Goal: Task Accomplishment & Management: Complete application form

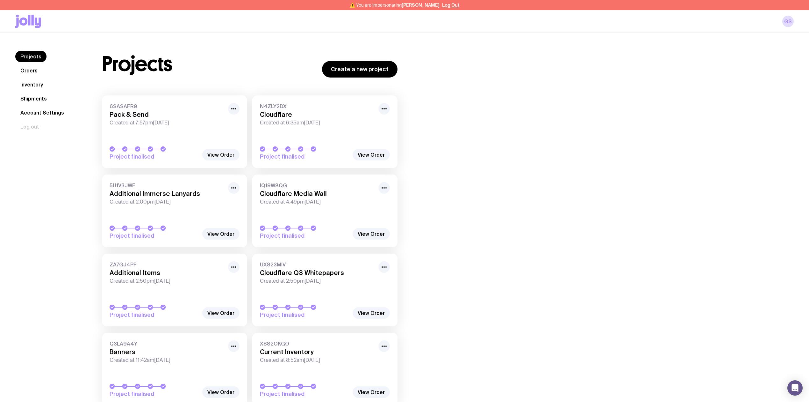
click at [32, 83] on link "Inventory" at bounding box center [31, 84] width 33 height 11
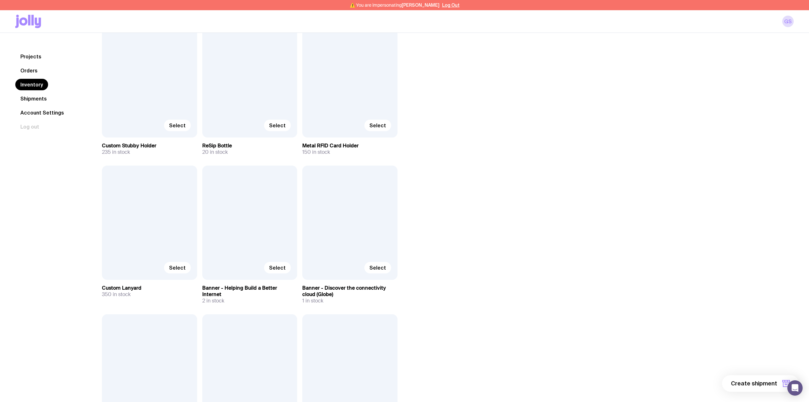
scroll to position [1954, 0]
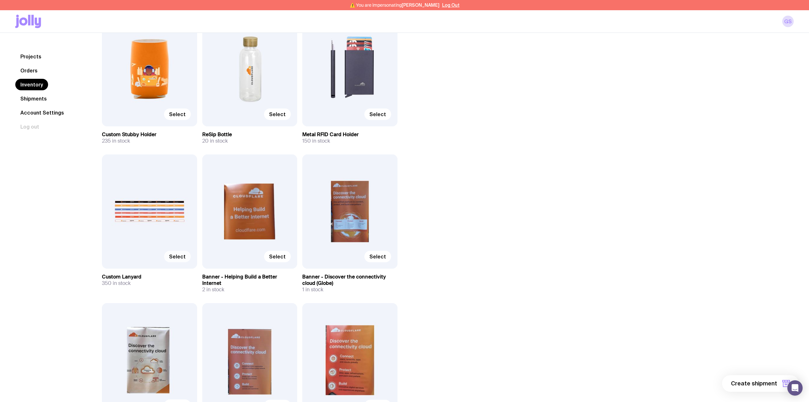
click at [176, 254] on span "Select" at bounding box center [177, 256] width 17 height 6
click at [0, 0] on input "Select" at bounding box center [0, 0] width 0 height 0
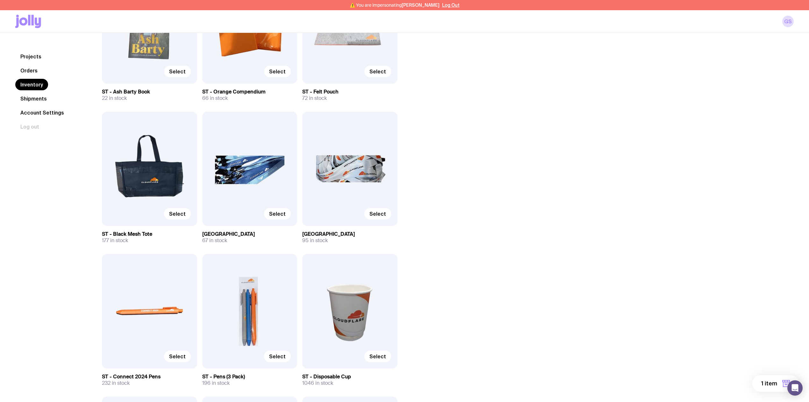
scroll to position [3115, 0]
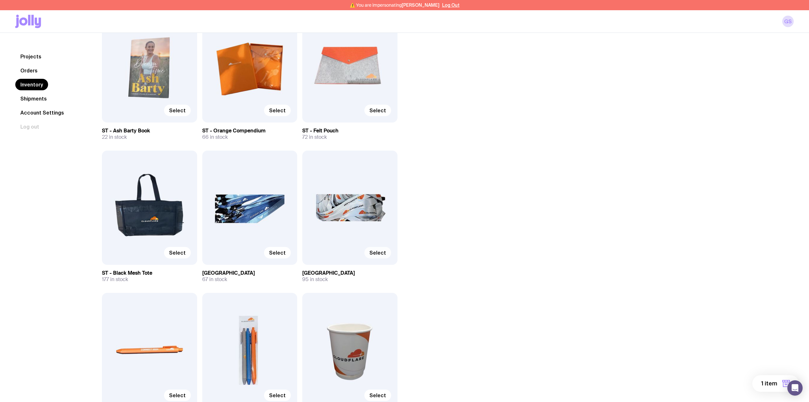
click at [379, 252] on span "Select" at bounding box center [378, 252] width 17 height 6
click at [0, 0] on input "Select" at bounding box center [0, 0] width 0 height 0
click at [285, 250] on span "Select" at bounding box center [277, 252] width 17 height 6
click at [0, 0] on input "Select" at bounding box center [0, 0] width 0 height 0
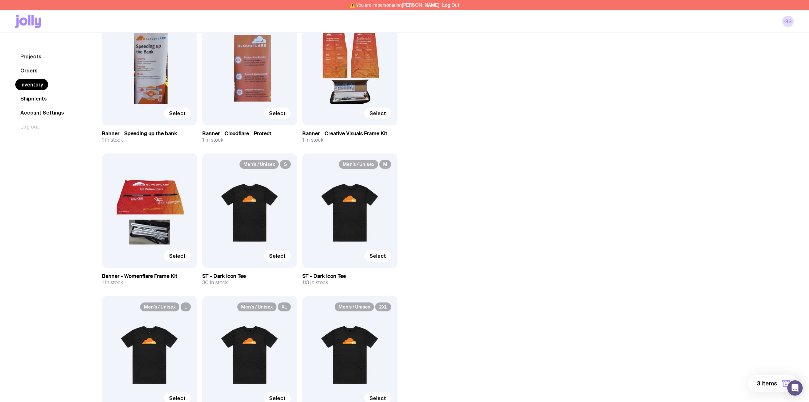
scroll to position [2549, 0]
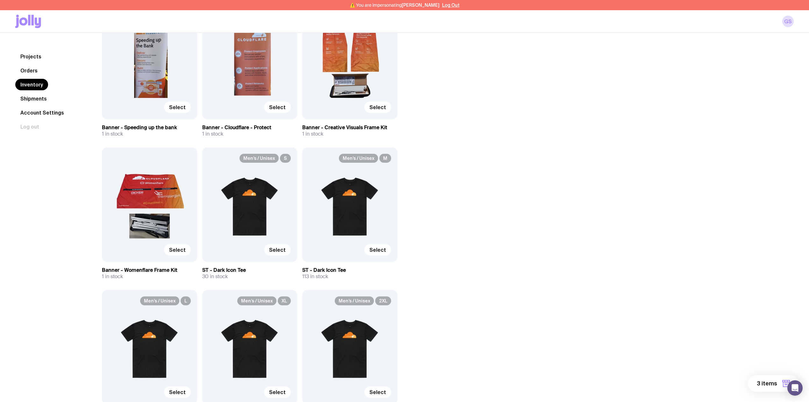
click at [282, 250] on span "Select" at bounding box center [277, 249] width 17 height 6
click at [0, 0] on input "Select" at bounding box center [0, 0] width 0 height 0
click at [384, 251] on span "Select" at bounding box center [378, 249] width 17 height 6
click at [0, 0] on input "Select" at bounding box center [0, 0] width 0 height 0
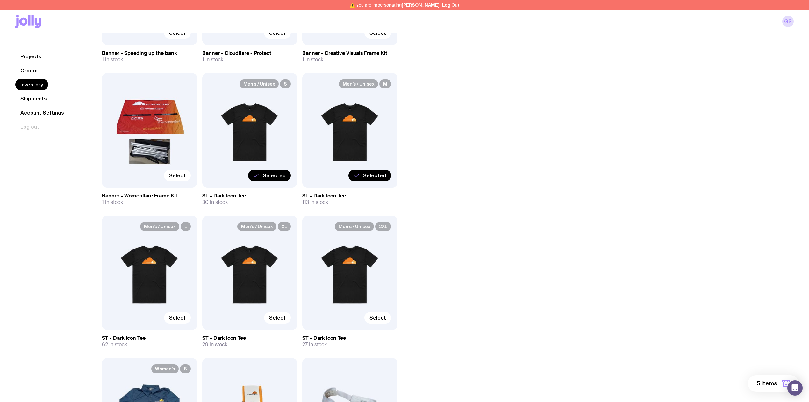
scroll to position [2634, 0]
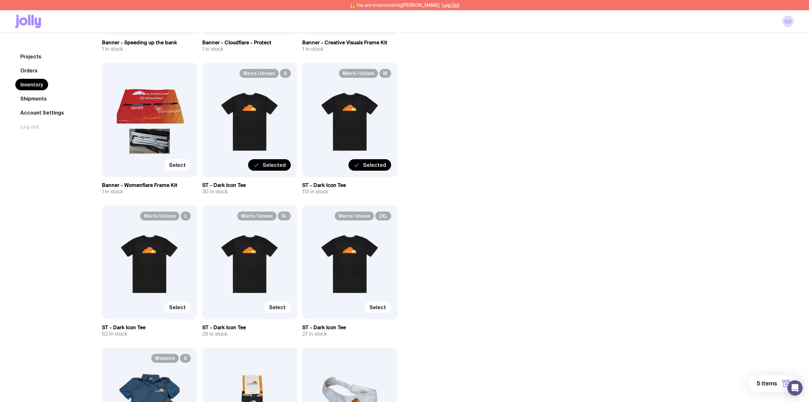
click at [180, 305] on span "Select" at bounding box center [177, 307] width 17 height 6
click at [0, 0] on input "Select" at bounding box center [0, 0] width 0 height 0
click at [282, 305] on span "Select" at bounding box center [277, 307] width 17 height 6
click at [0, 0] on input "Select" at bounding box center [0, 0] width 0 height 0
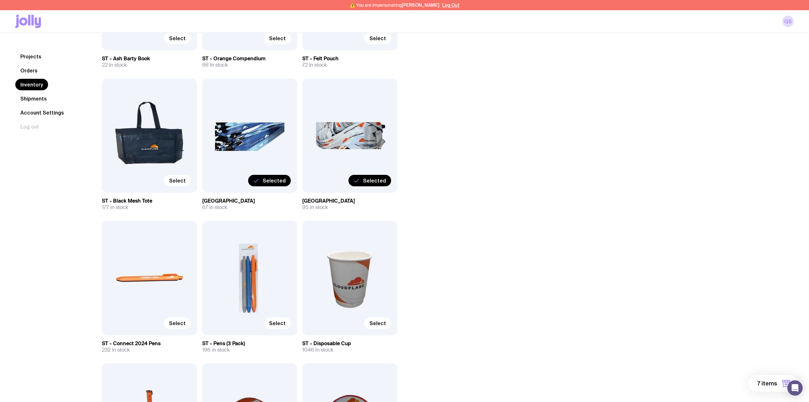
scroll to position [3187, 0]
click at [184, 182] on span "Select" at bounding box center [177, 181] width 17 height 6
click at [0, 0] on input "Select" at bounding box center [0, 0] width 0 height 0
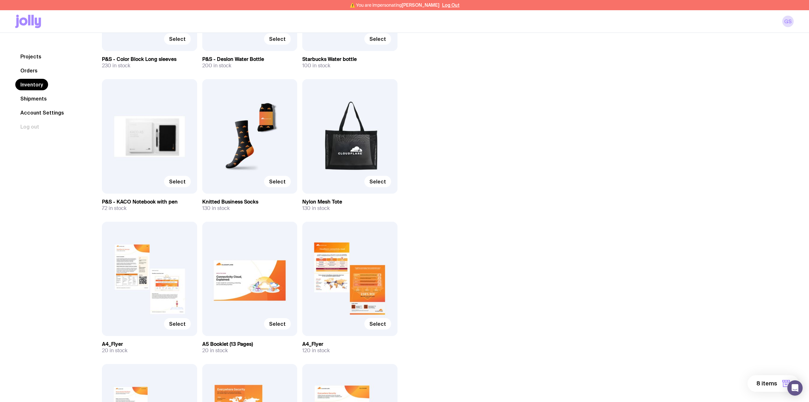
scroll to position [906, 0]
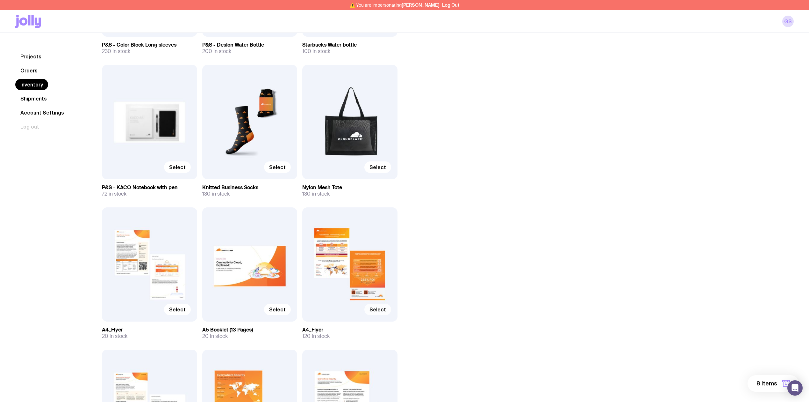
click at [383, 308] on span "Select" at bounding box center [378, 309] width 17 height 6
click at [0, 0] on input "Select" at bounding box center [0, 0] width 0 height 0
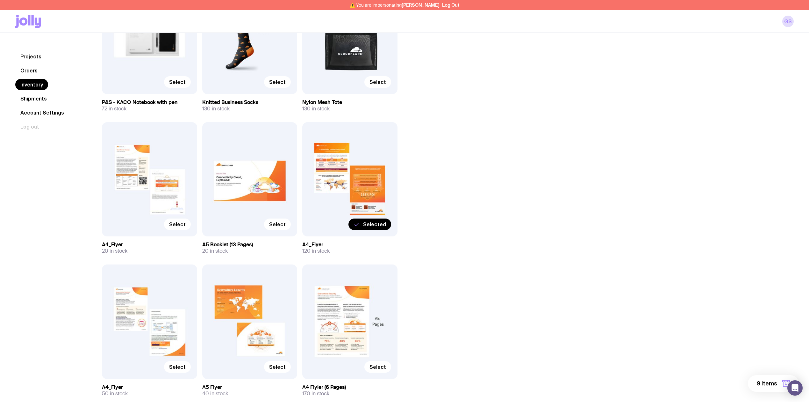
scroll to position [1033, 0]
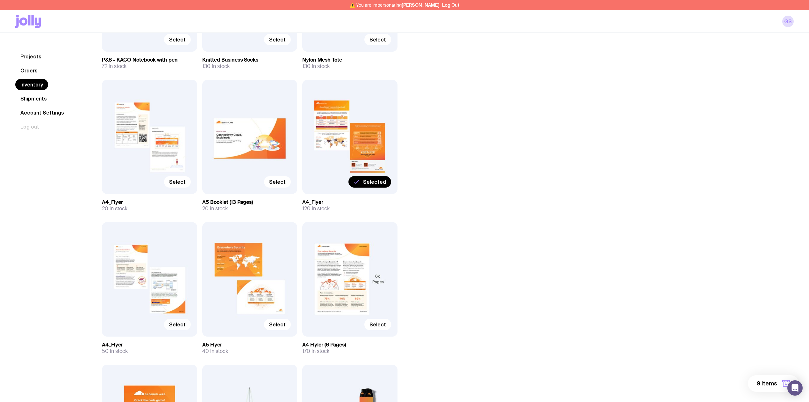
click at [179, 323] on span "Select" at bounding box center [177, 324] width 17 height 6
click at [0, 0] on input "Select" at bounding box center [0, 0] width 0 height 0
click at [381, 324] on span "Select" at bounding box center [378, 324] width 17 height 6
click at [0, 0] on input "Select" at bounding box center [0, 0] width 0 height 0
click at [760, 383] on span "11 items" at bounding box center [766, 383] width 21 height 8
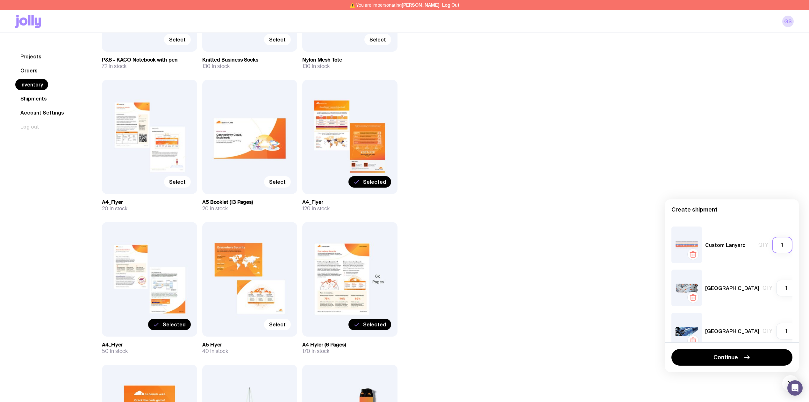
drag, startPoint x: 783, startPoint y: 243, endPoint x: 766, endPoint y: 243, distance: 16.9
click at [772, 243] on input "1" at bounding box center [782, 244] width 20 height 17
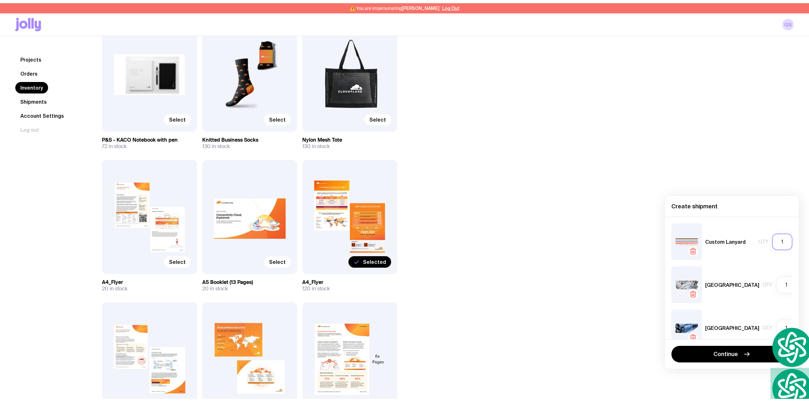
scroll to position [863, 0]
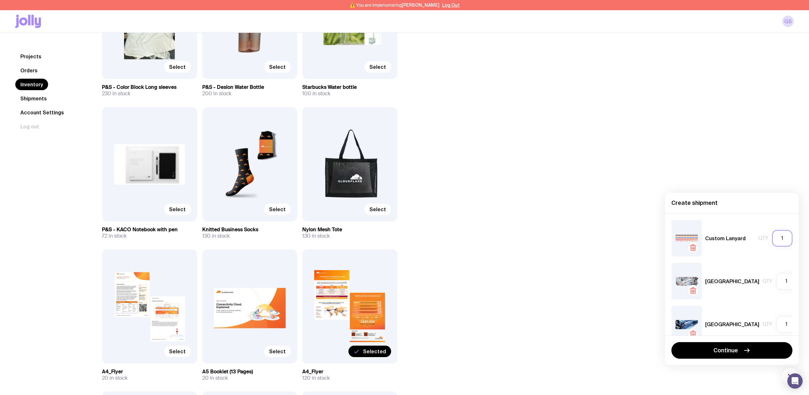
click at [777, 237] on input "1" at bounding box center [782, 238] width 20 height 17
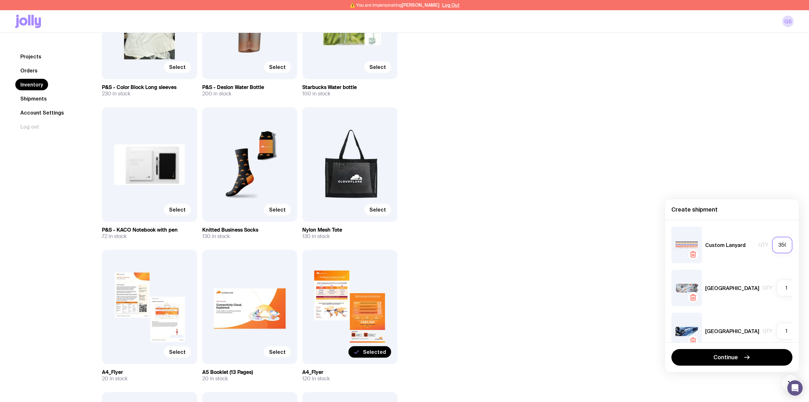
scroll to position [0, 2]
type input "350"
click at [777, 286] on input "1" at bounding box center [787, 287] width 20 height 17
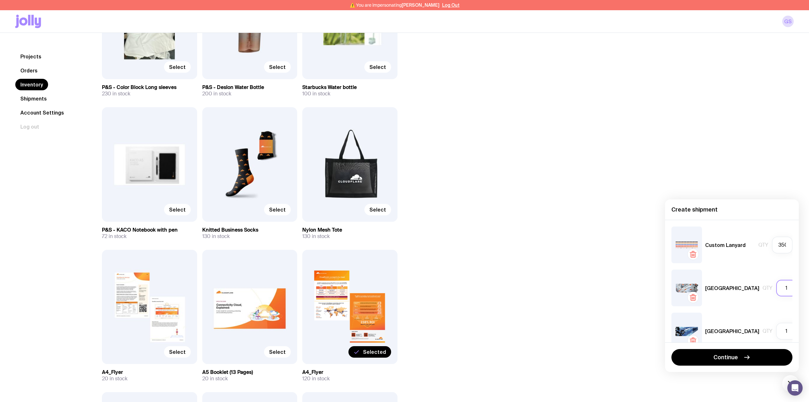
click at [777, 286] on input "1" at bounding box center [787, 287] width 20 height 17
drag, startPoint x: 778, startPoint y: 287, endPoint x: 782, endPoint y: 287, distance: 4.2
click at [782, 287] on input "1" at bounding box center [787, 287] width 20 height 17
type input "67"
click at [777, 330] on input "1" at bounding box center [787, 330] width 20 height 17
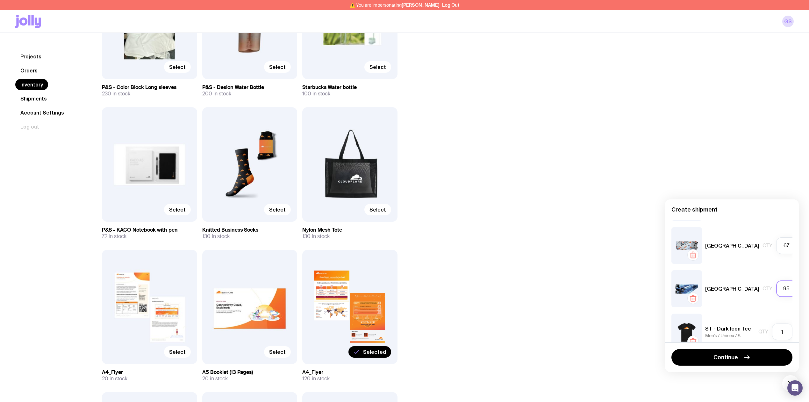
scroll to position [85, 0]
type input "67"
click at [777, 330] on input "1" at bounding box center [782, 332] width 20 height 17
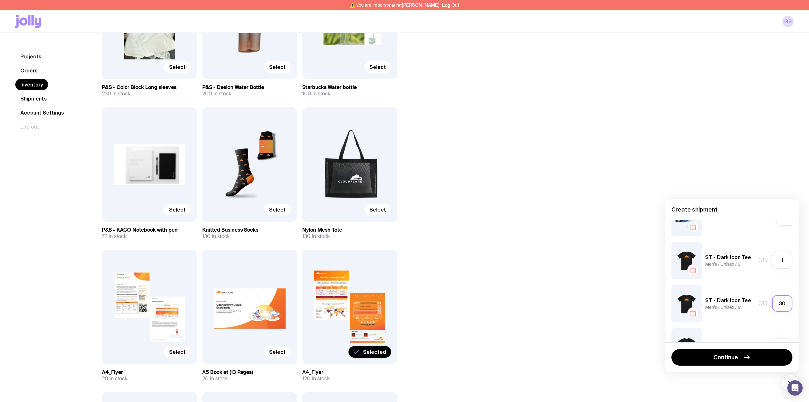
scroll to position [170, 0]
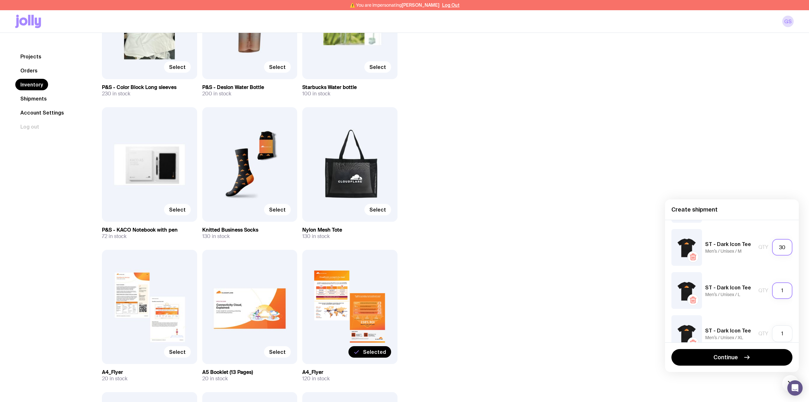
type input "30"
click at [783, 291] on input "1" at bounding box center [782, 290] width 20 height 17
click at [779, 249] on input "1" at bounding box center [782, 246] width 20 height 17
type input "30"
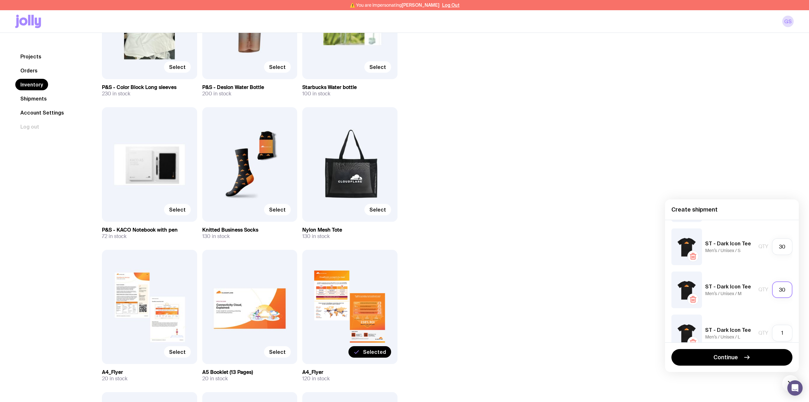
click at [777, 287] on input "30" at bounding box center [782, 289] width 20 height 17
type input "40"
click at [778, 333] on input "1" at bounding box center [782, 332] width 20 height 17
type input "5"
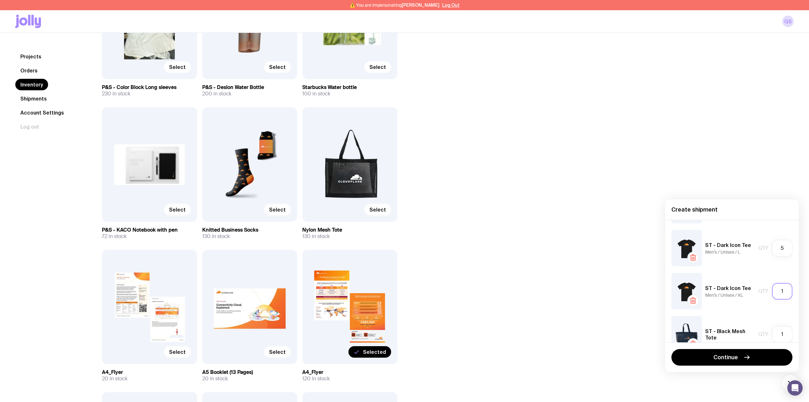
click at [778, 290] on input "1" at bounding box center [782, 291] width 20 height 17
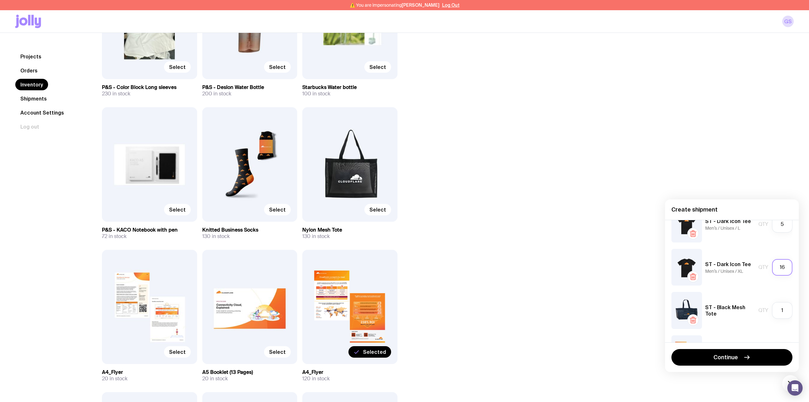
scroll to position [255, 0]
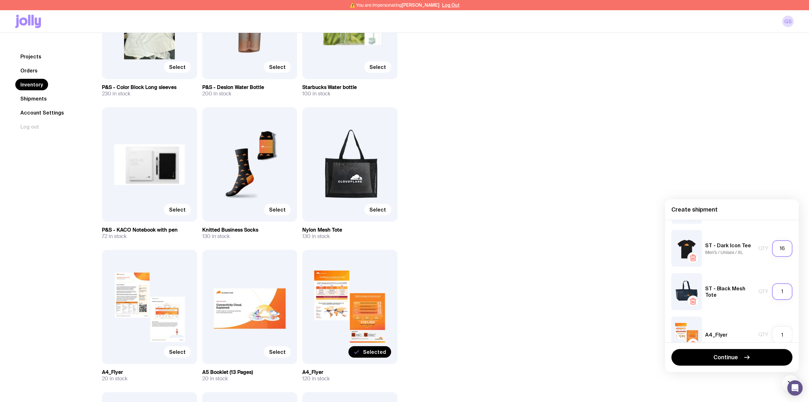
type input "16"
click at [781, 288] on input "1" at bounding box center [782, 291] width 20 height 17
type input "100"
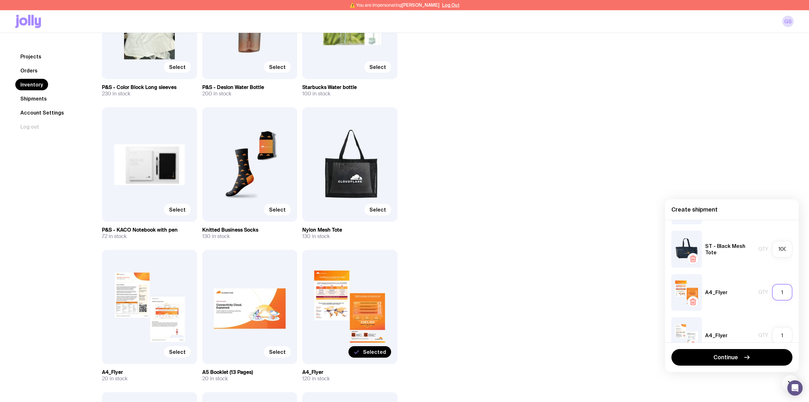
click at [778, 291] on input "1" at bounding box center [782, 292] width 20 height 17
type input "90"
click at [781, 335] on input "1" at bounding box center [782, 335] width 20 height 17
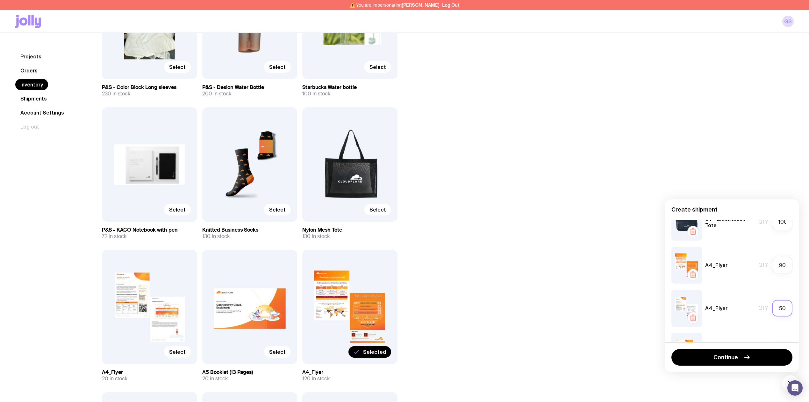
scroll to position [340, 0]
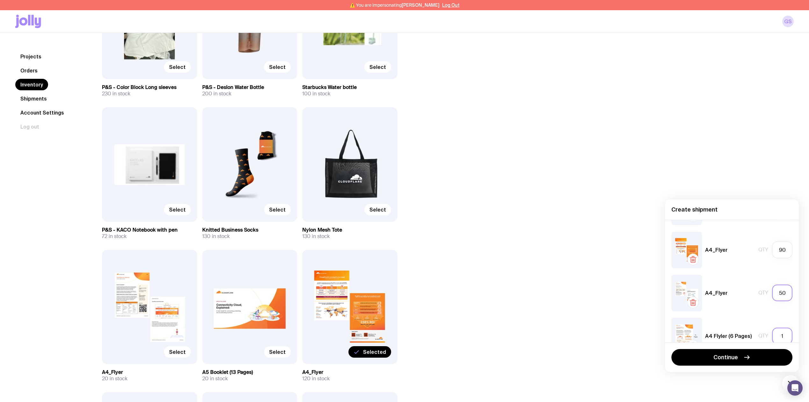
type input "50"
click at [777, 334] on input "1" at bounding box center [782, 335] width 20 height 17
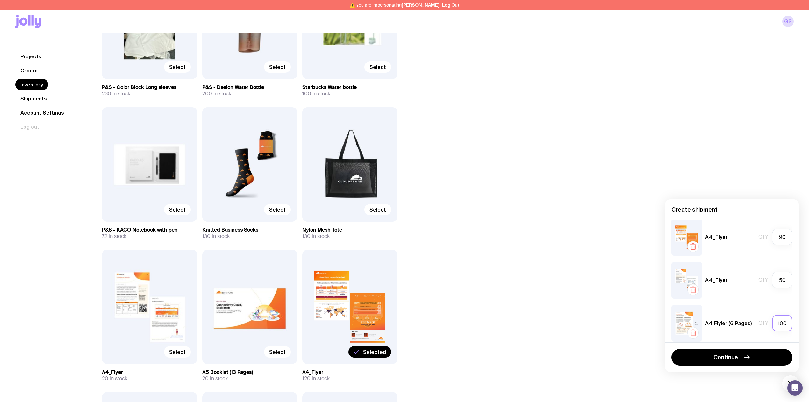
scroll to position [358, 0]
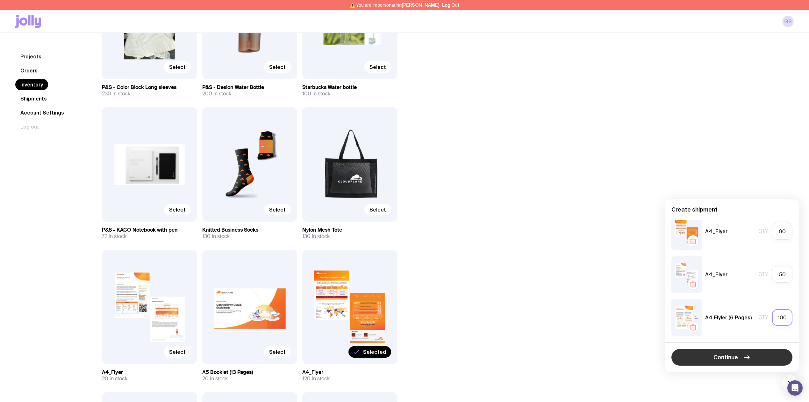
type input "100"
click at [728, 354] on span "Continue" at bounding box center [726, 357] width 25 height 8
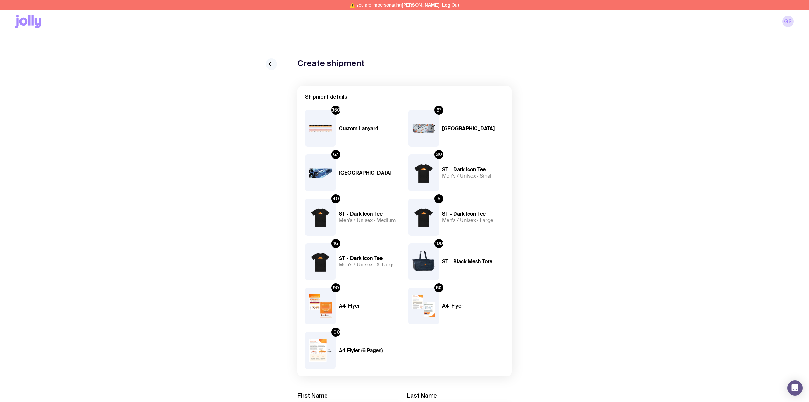
click at [268, 65] on icon at bounding box center [272, 64] width 8 height 8
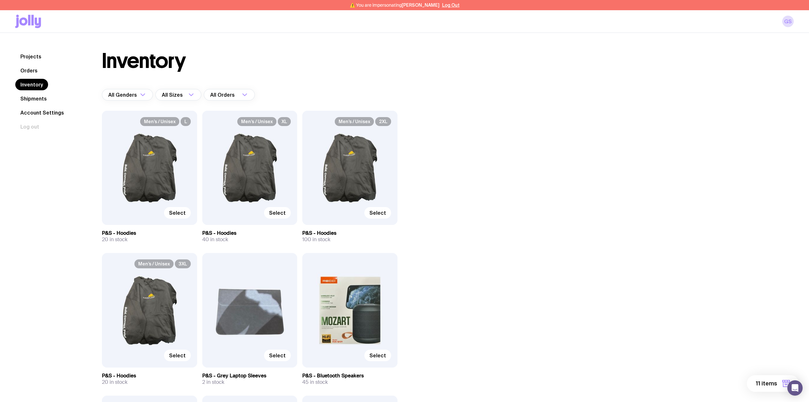
click at [767, 379] on span "11 items" at bounding box center [766, 383] width 21 height 8
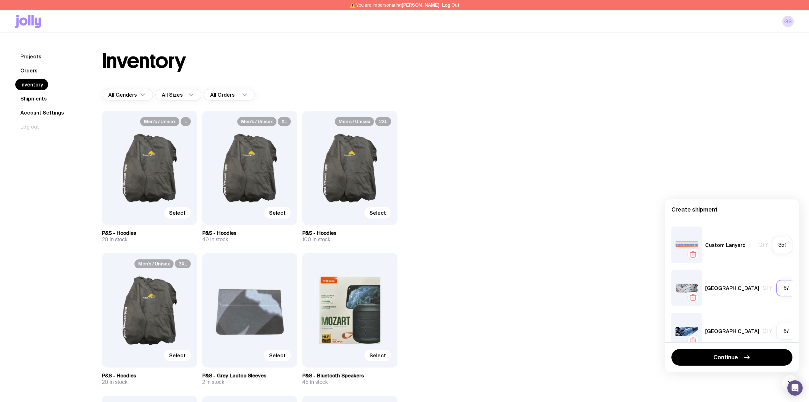
click at [779, 289] on input "67" at bounding box center [787, 287] width 20 height 17
type input "6"
type input "95"
click at [732, 264] on div "Custom Lanyard Qty 350 ST - White Lanyard Qty 95 ST - Blue Lanyard Qty 67 ST - …" at bounding box center [732, 281] width 134 height 122
click at [733, 357] on span "Continue" at bounding box center [726, 357] width 25 height 8
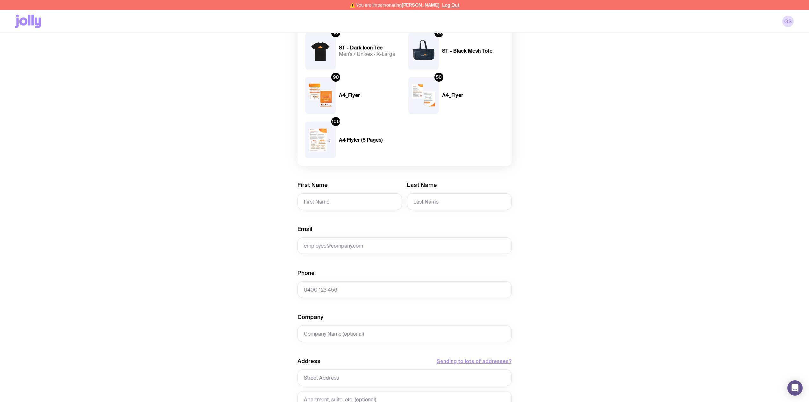
scroll to position [212, 0]
click at [343, 202] on input "First Name" at bounding box center [350, 199] width 105 height 17
type input "Victoria"
click at [435, 200] on input "Last Name" at bounding box center [459, 199] width 105 height 17
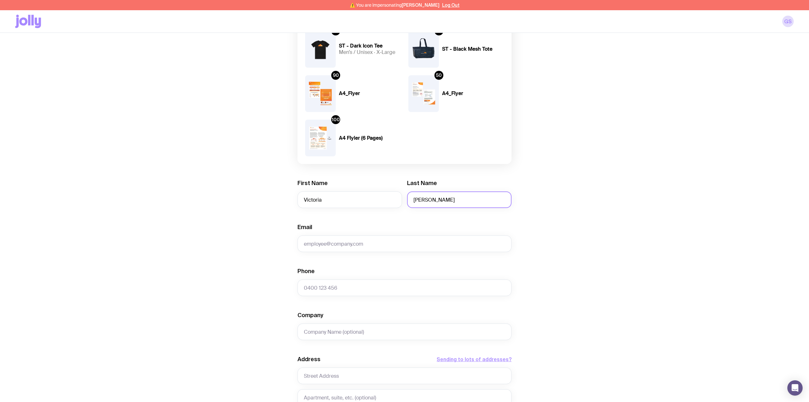
type input "[PERSON_NAME]"
click at [348, 241] on input "Email" at bounding box center [405, 243] width 214 height 17
paste input "[PERSON_NAME][EMAIL_ADDRESS][PERSON_NAME][DOMAIN_NAME]"
type input "[PERSON_NAME][EMAIL_ADDRESS][PERSON_NAME][DOMAIN_NAME]"
click at [337, 287] on input "Phone" at bounding box center [405, 287] width 214 height 17
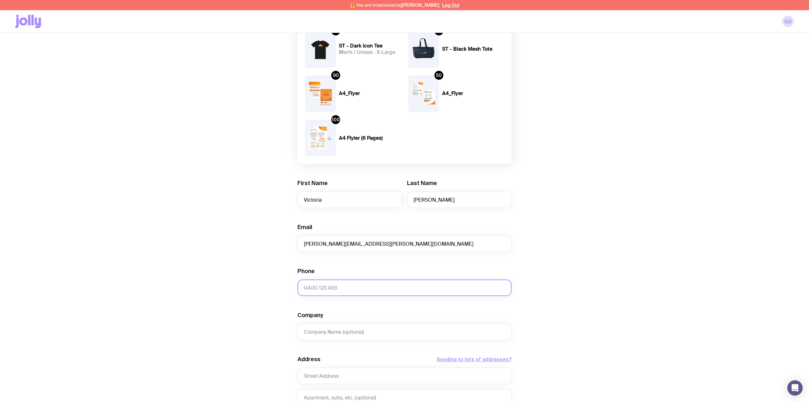
paste input "413 627 638"
click at [304, 288] on input "413 627 638" at bounding box center [405, 287] width 214 height 17
type input "0413 627 638"
click at [358, 333] on input "Company" at bounding box center [405, 331] width 214 height 17
click at [598, 282] on div "Create shipment Shipment details 350 Custom Lanyard 95 [GEOGRAPHIC_DATA] 67 [GE…" at bounding box center [404, 199] width 779 height 706
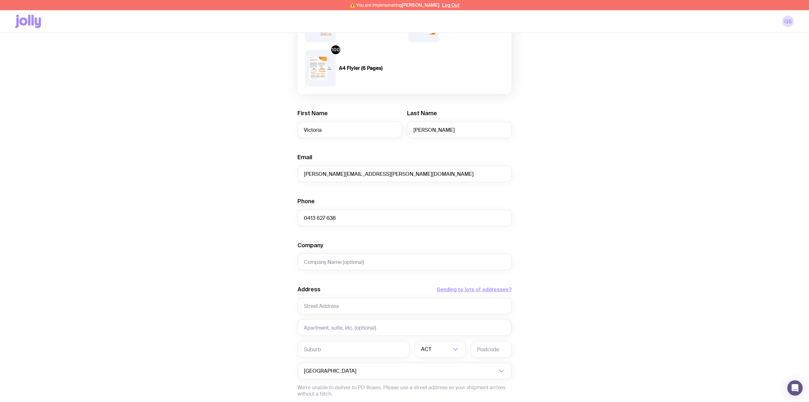
scroll to position [297, 0]
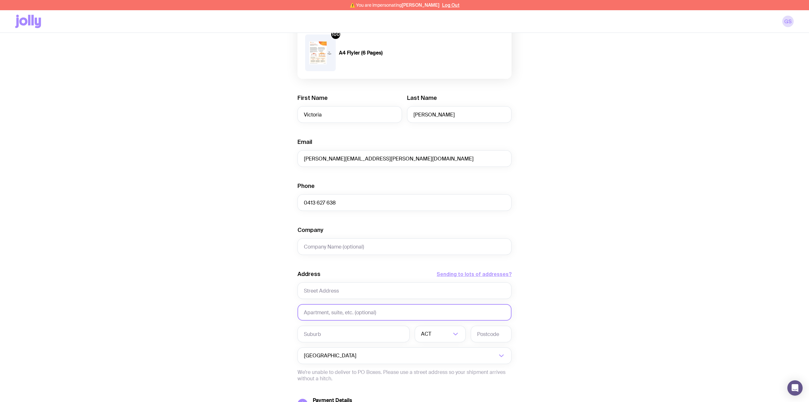
click at [328, 314] on input "text" at bounding box center [405, 312] width 214 height 17
type input "Shangri La Loading Dock"
click at [322, 291] on input "text" at bounding box center [405, 290] width 214 height 17
type input "[STREET_ADDRESS]"
click at [328, 333] on input "text" at bounding box center [354, 333] width 112 height 17
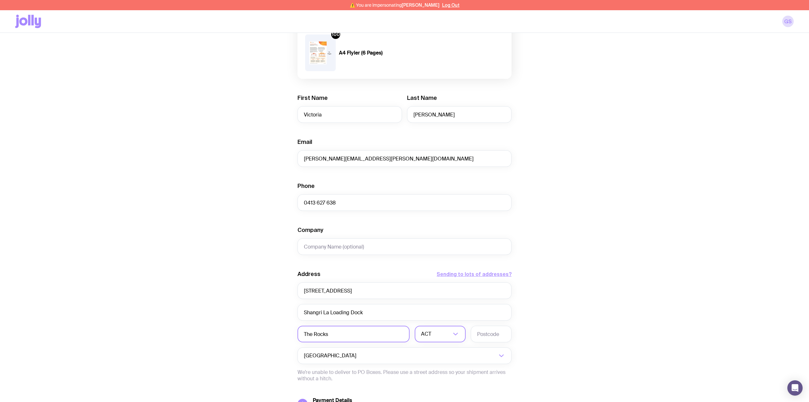
type input "The Rocks"
click at [427, 337] on div "ACT" at bounding box center [433, 333] width 37 height 17
click at [427, 369] on li "[GEOGRAPHIC_DATA]" at bounding box center [440, 367] width 50 height 14
click at [486, 336] on input "text" at bounding box center [491, 333] width 41 height 17
type input "2000"
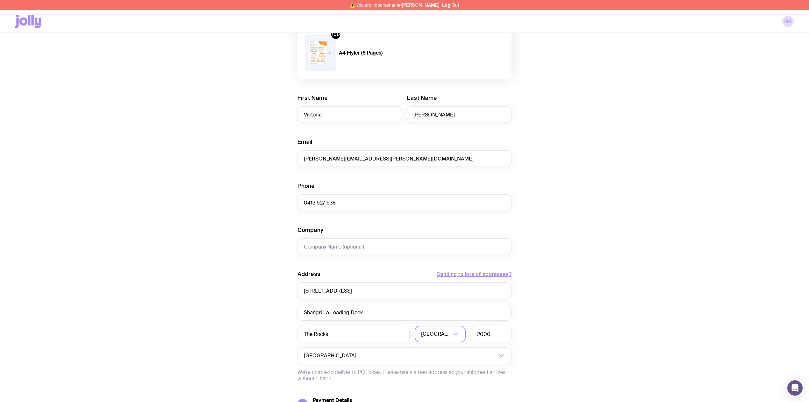
click at [612, 289] on div "Create shipment Shipment details 350 Custom Lanyard 95 [GEOGRAPHIC_DATA] 67 [GE…" at bounding box center [404, 114] width 779 height 706
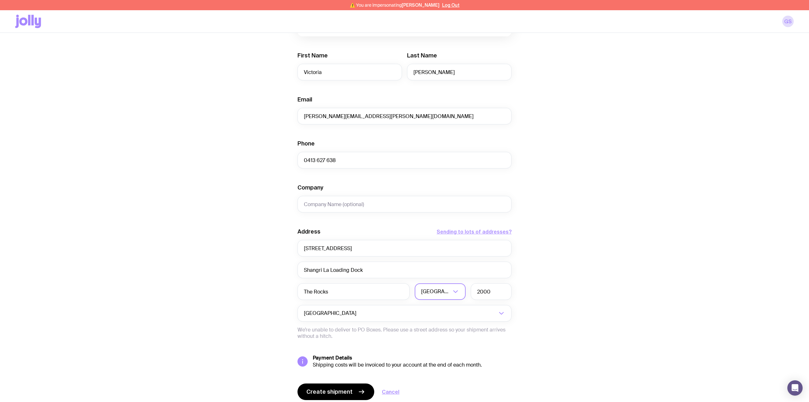
scroll to position [363, 0]
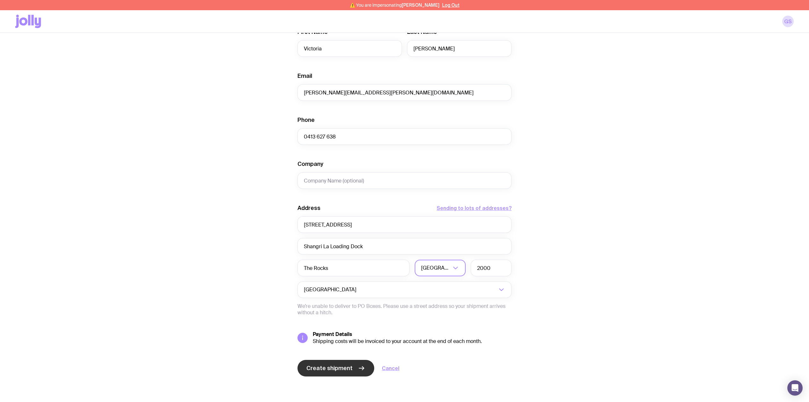
click at [343, 367] on span "Create shipment" at bounding box center [330, 368] width 46 height 8
